Goal: Task Accomplishment & Management: Use online tool/utility

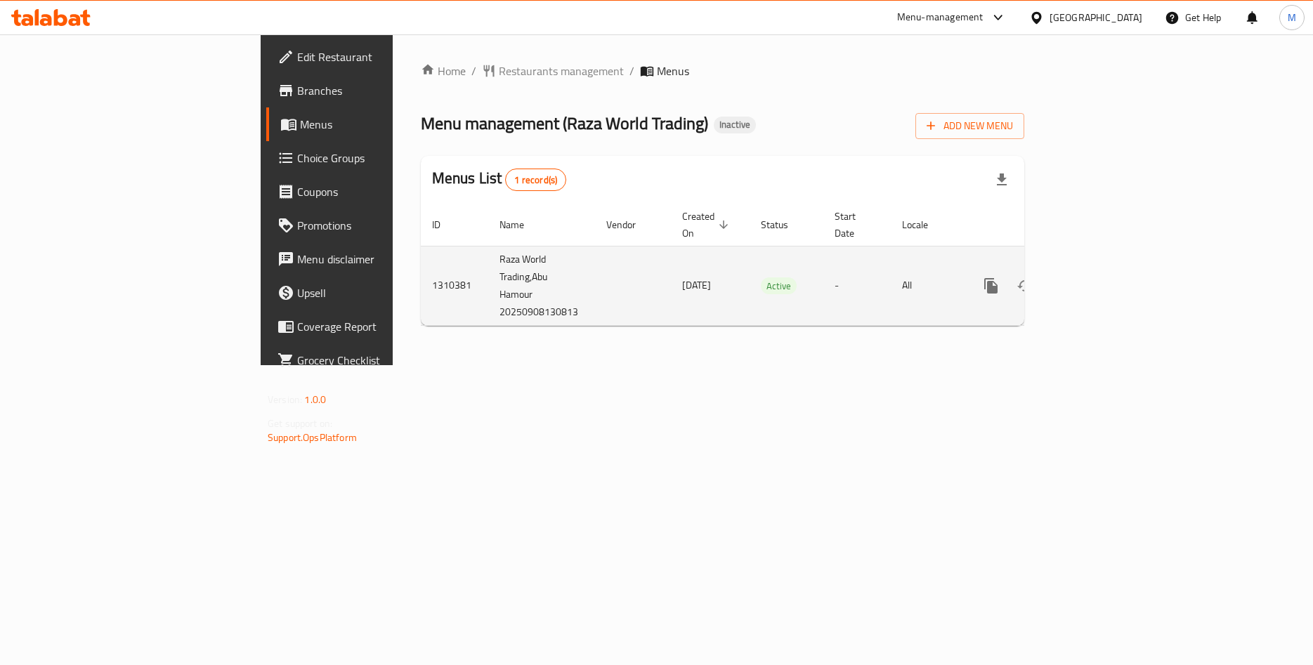
click at [1101, 278] on icon "enhanced table" at bounding box center [1092, 286] width 17 height 17
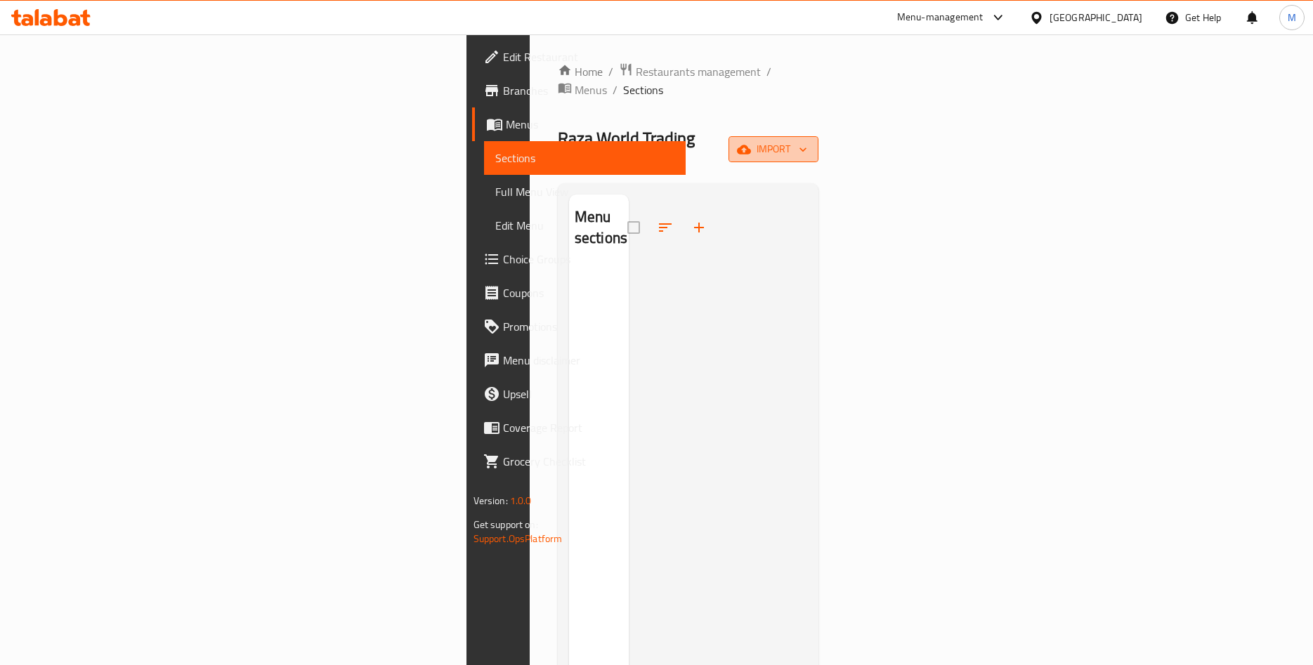
click at [751, 145] on icon "button" at bounding box center [744, 149] width 14 height 9
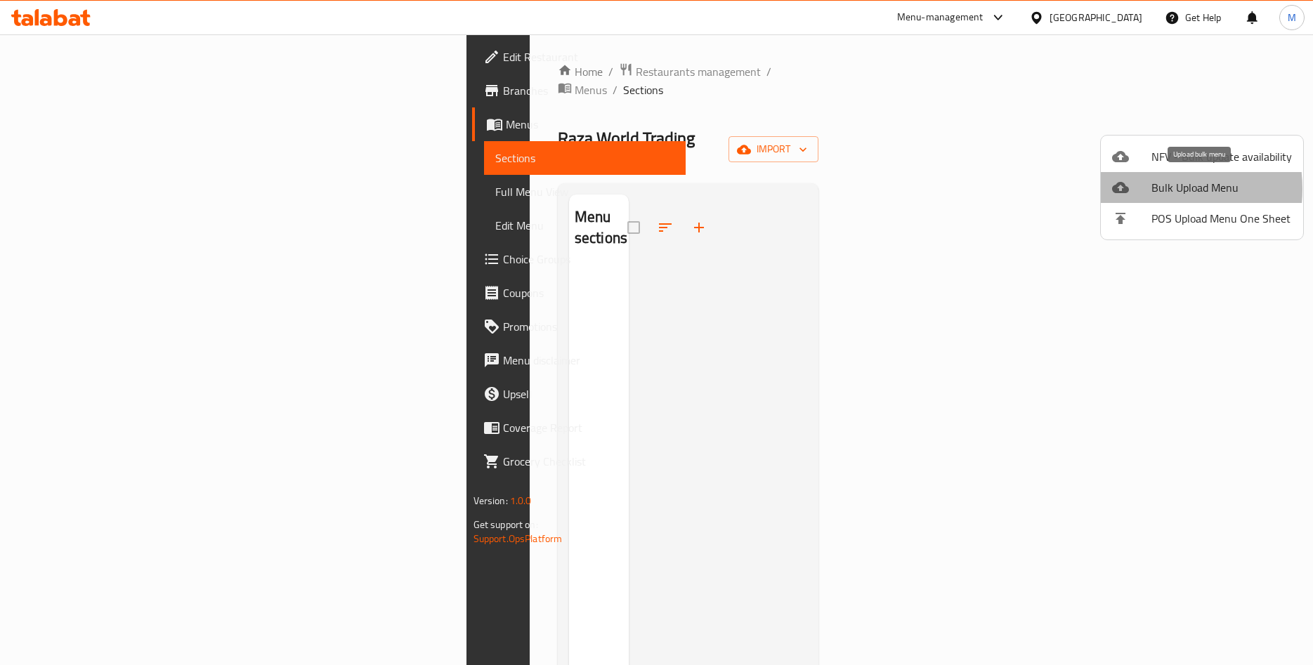
click at [1144, 189] on div at bounding box center [1131, 187] width 39 height 17
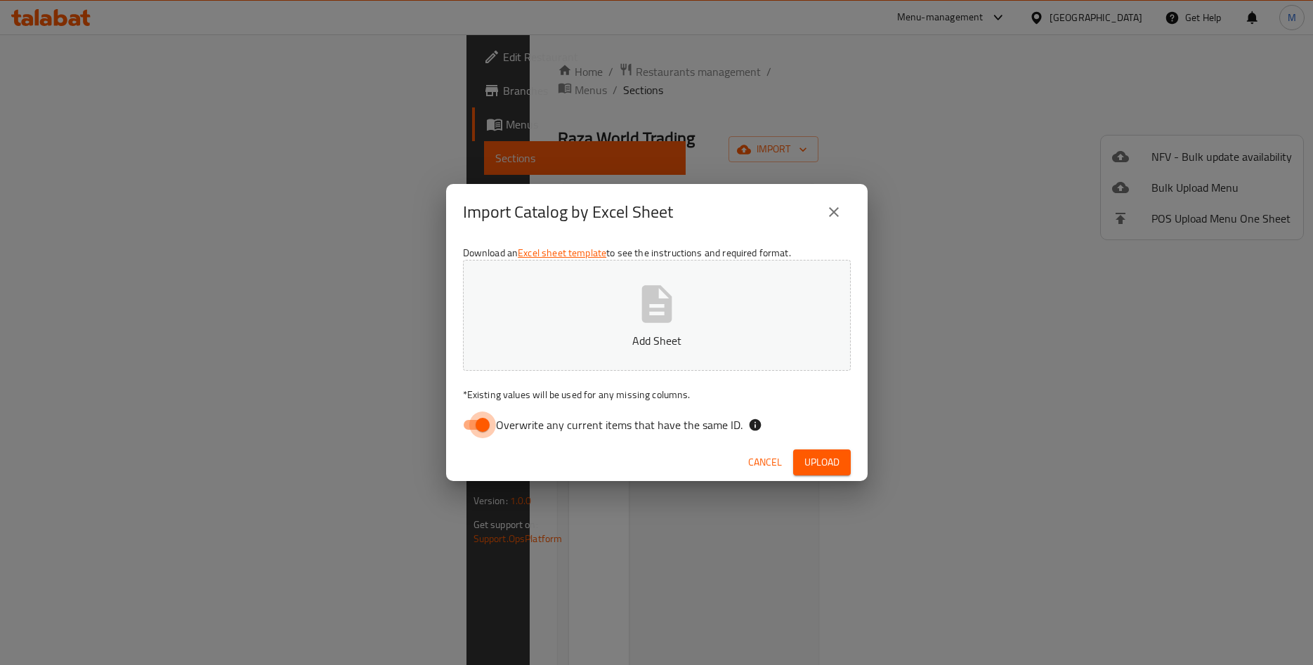
click at [480, 424] on input "Overwrite any current items that have the same ID." at bounding box center [483, 425] width 80 height 27
checkbox input "false"
click at [611, 315] on button "Add Sheet" at bounding box center [657, 315] width 388 height 111
click at [818, 469] on span "Upload" at bounding box center [822, 463] width 35 height 18
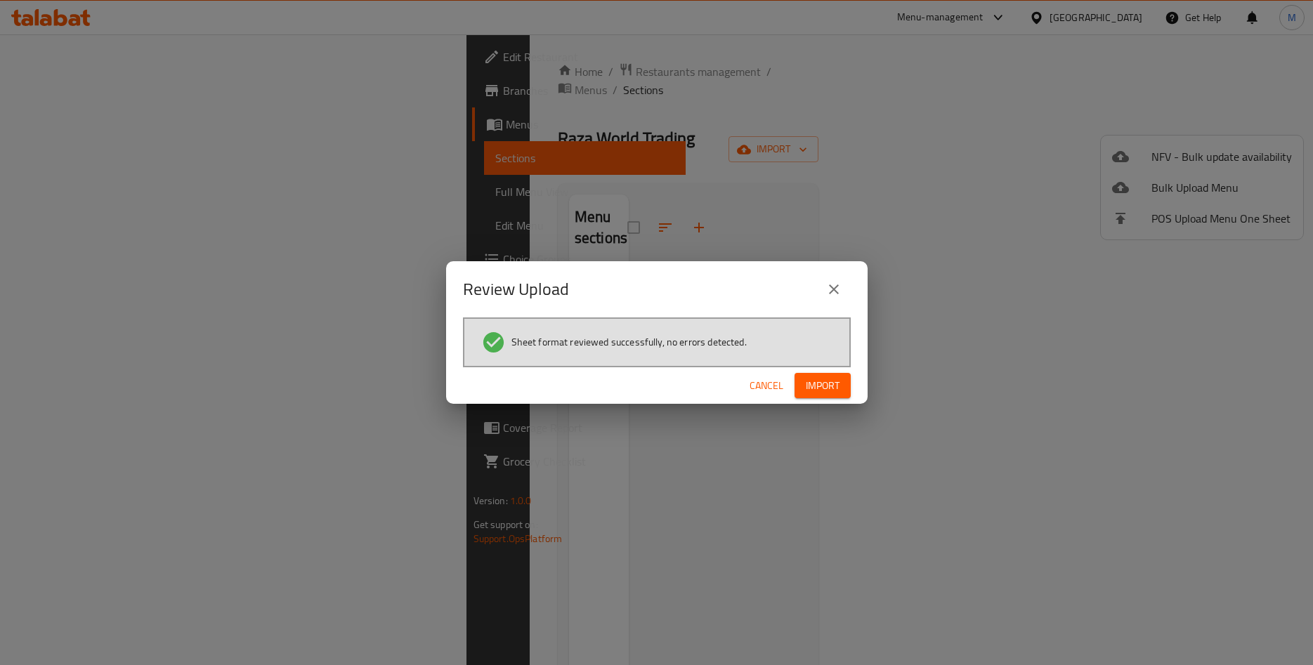
click at [838, 386] on span "Import" at bounding box center [823, 386] width 34 height 18
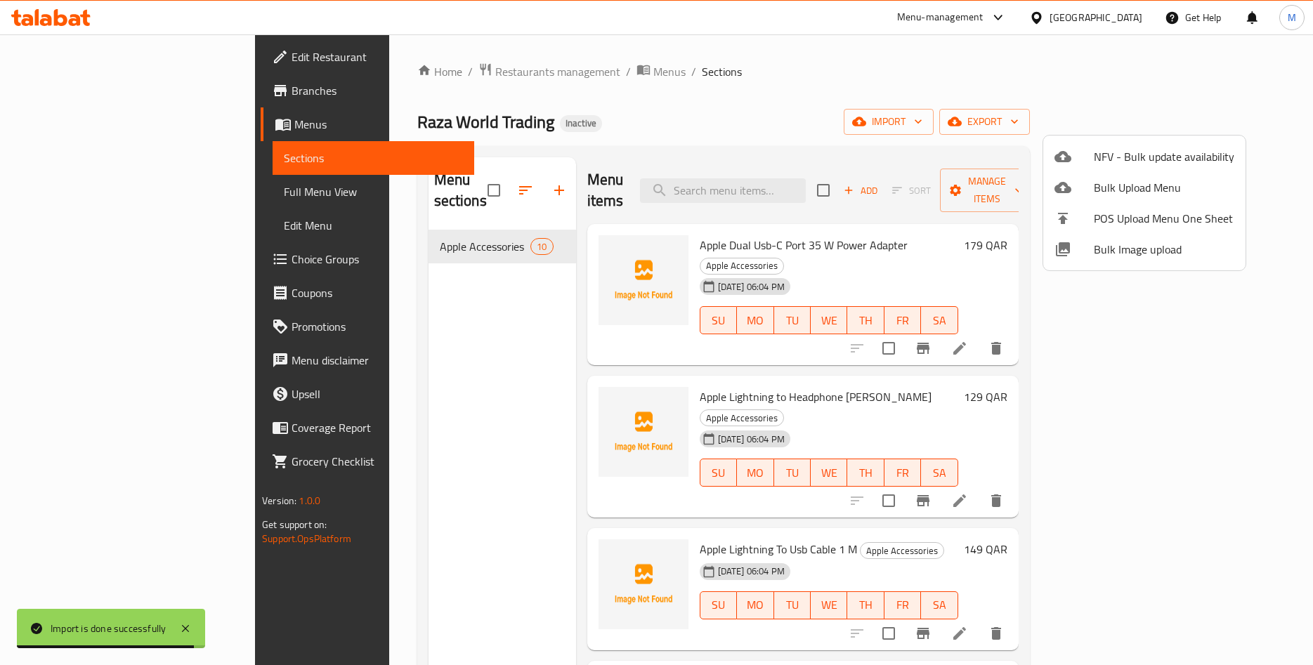
click at [96, 197] on div at bounding box center [656, 332] width 1313 height 665
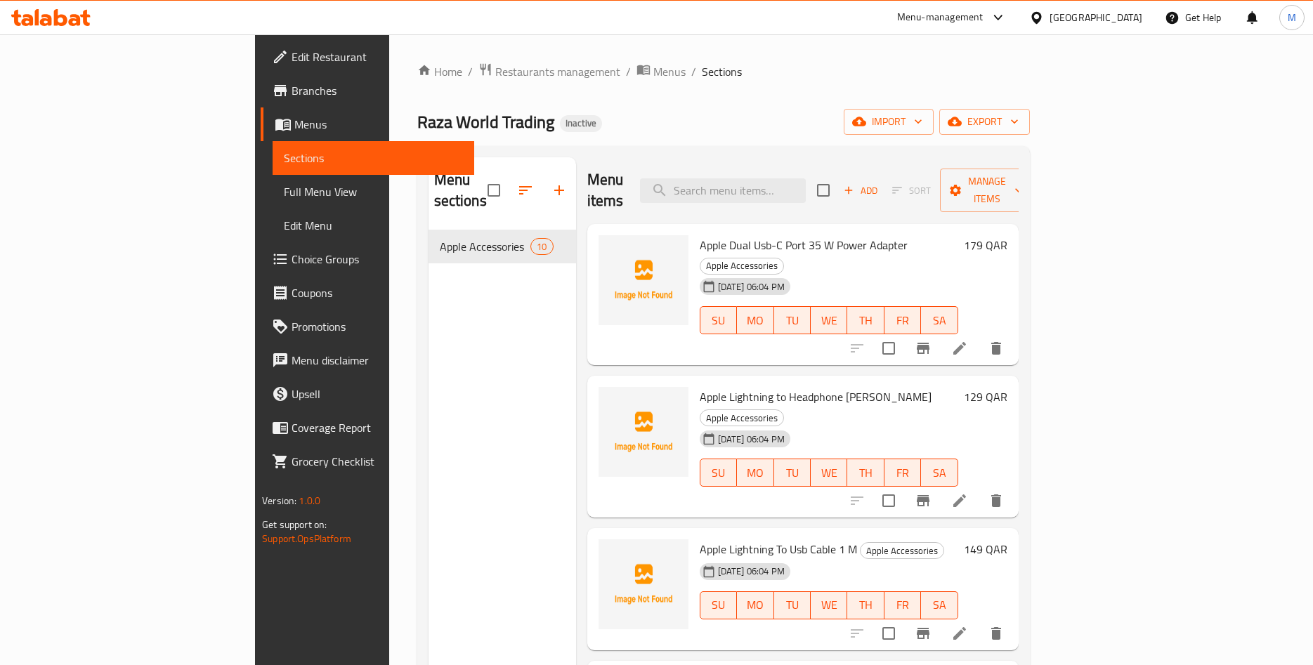
click at [284, 193] on span "Full Menu View" at bounding box center [373, 191] width 179 height 17
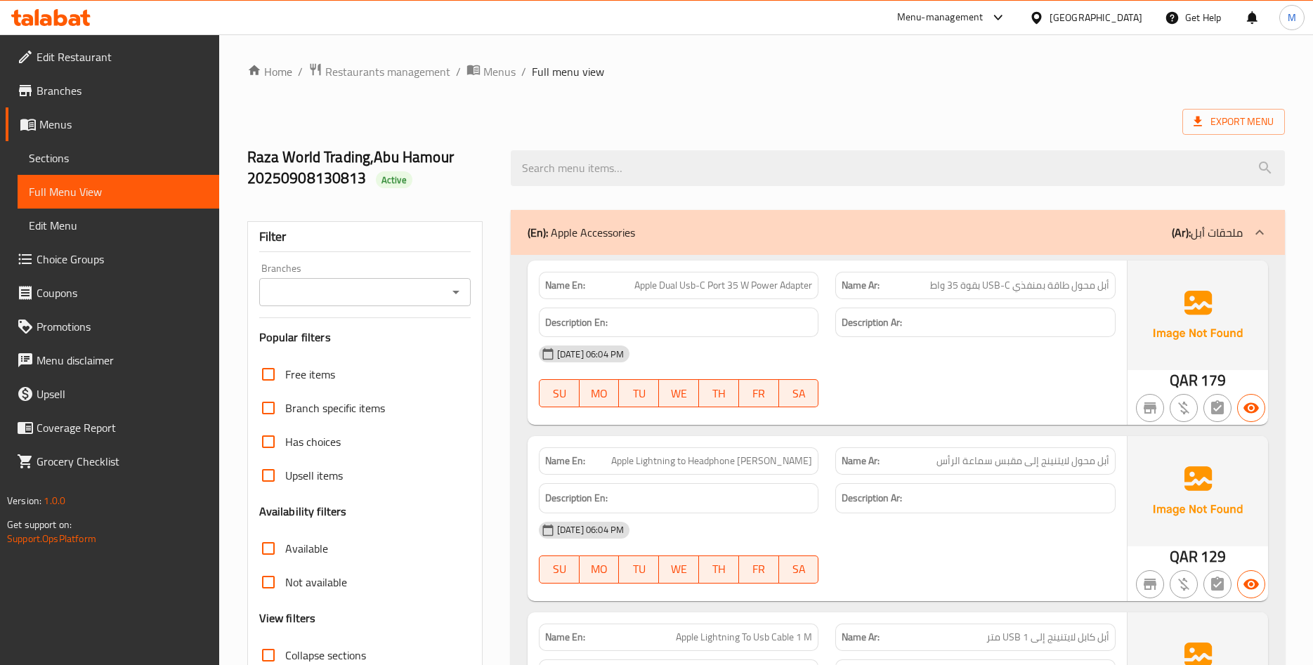
click at [102, 161] on span "Sections" at bounding box center [118, 158] width 179 height 17
